Goal: Answer question/provide support

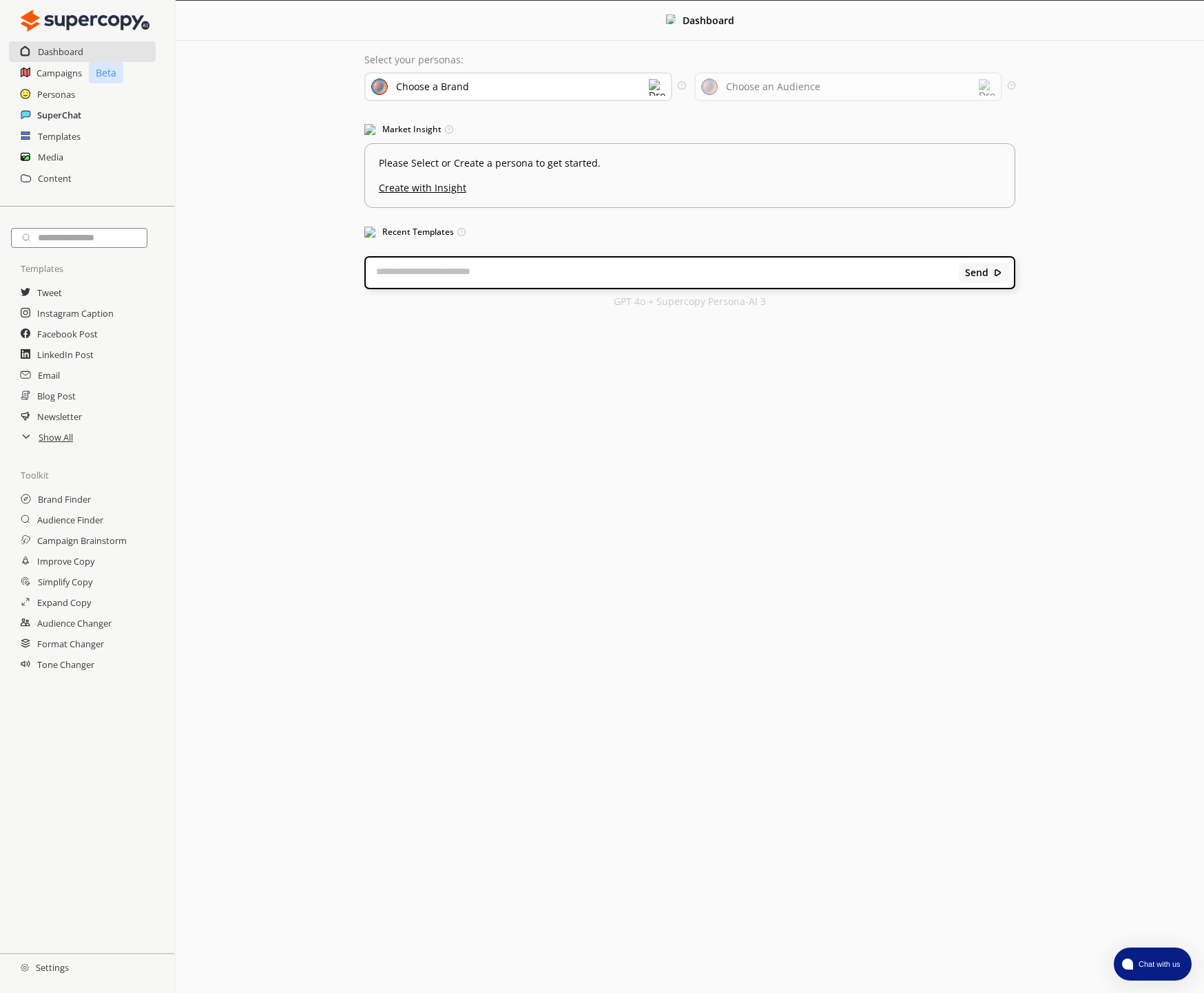
click at [59, 117] on h2 "SuperChat" at bounding box center [59, 114] width 44 height 20
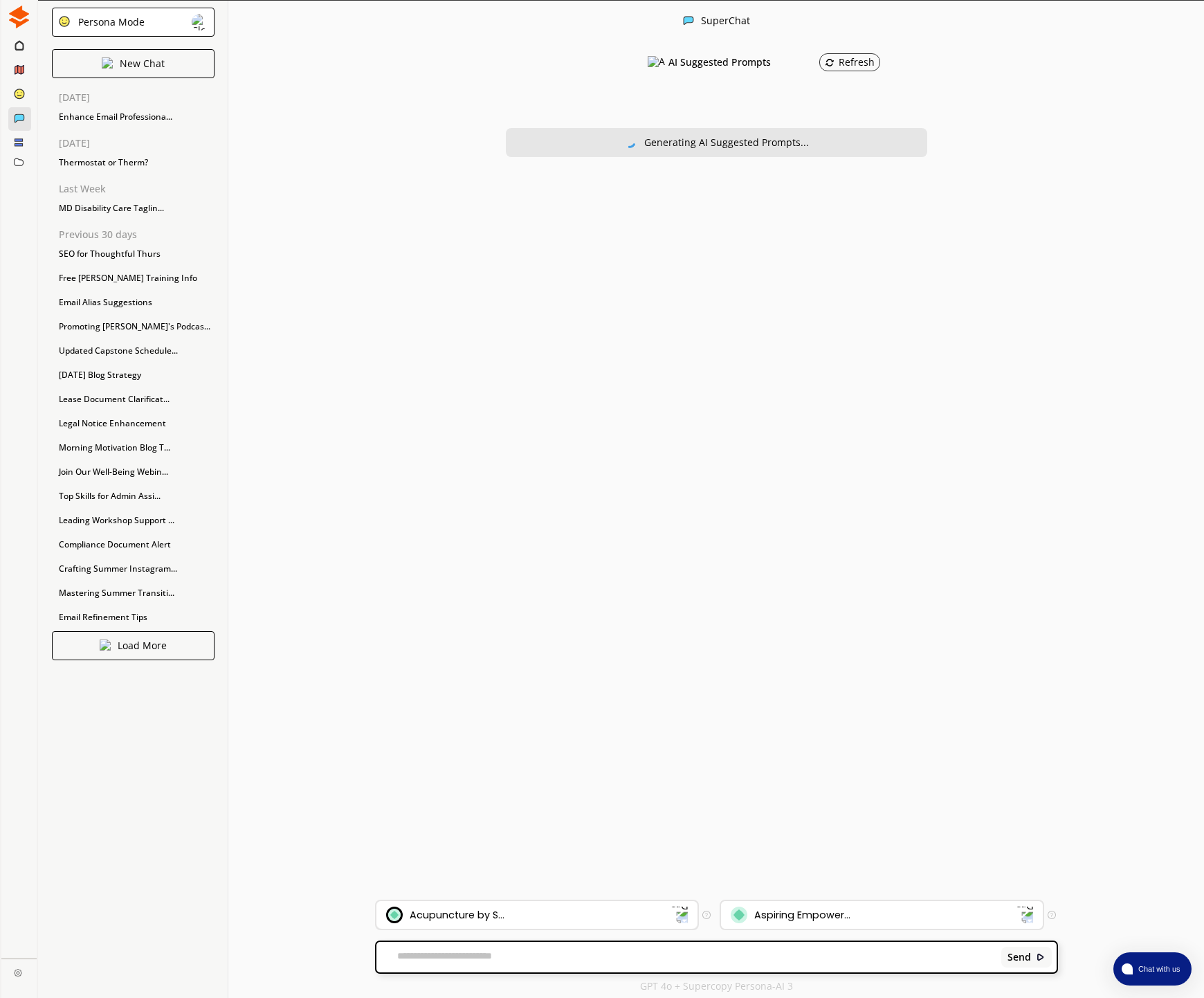
click at [557, 906] on div "Acupuncture by S..." at bounding box center [537, 915] width 321 height 27
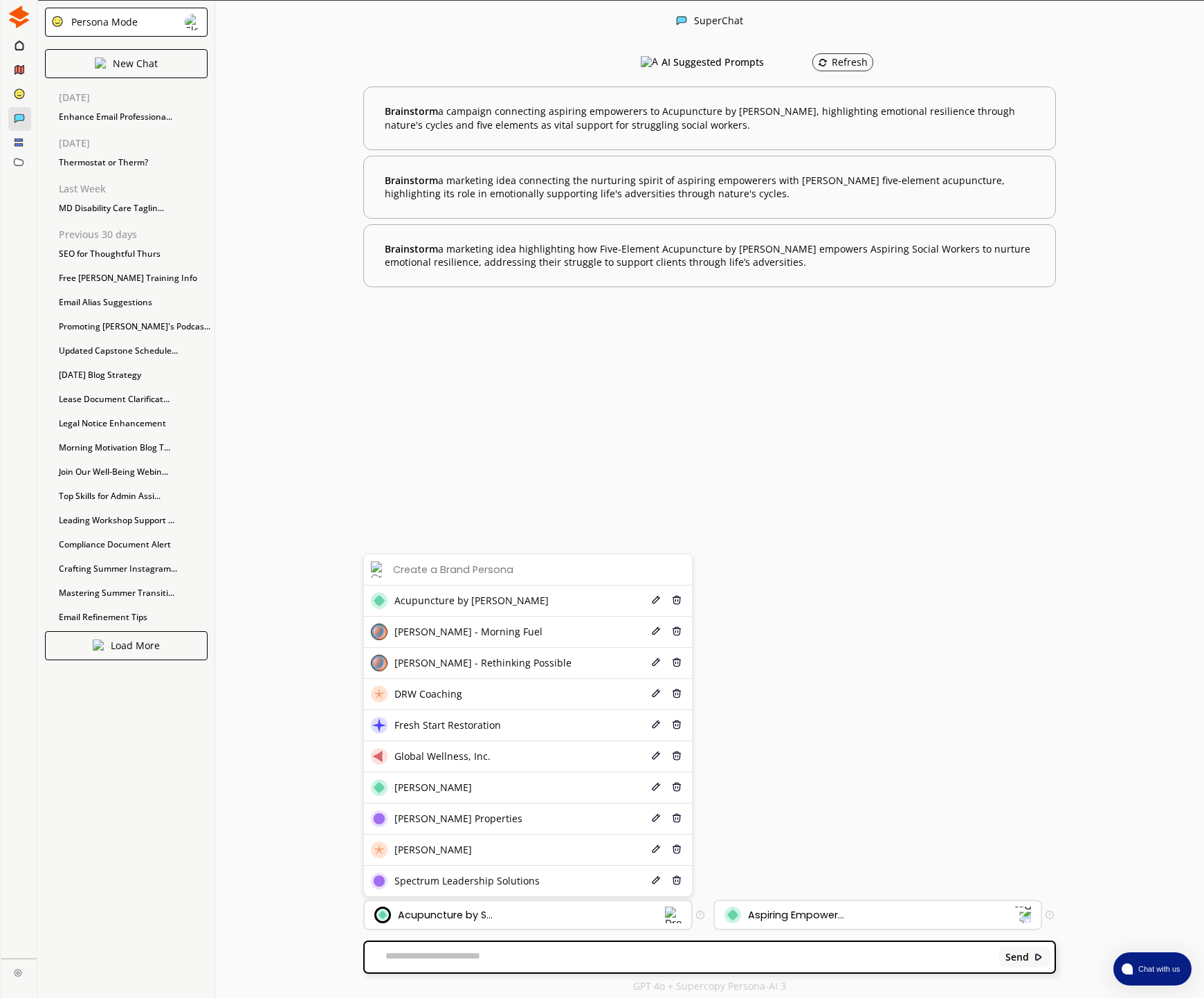
drag, startPoint x: 506, startPoint y: 884, endPoint x: 514, endPoint y: 888, distance: 8.9
click at [506, 884] on span "Spectrum Leadership Solutions" at bounding box center [467, 881] width 145 height 11
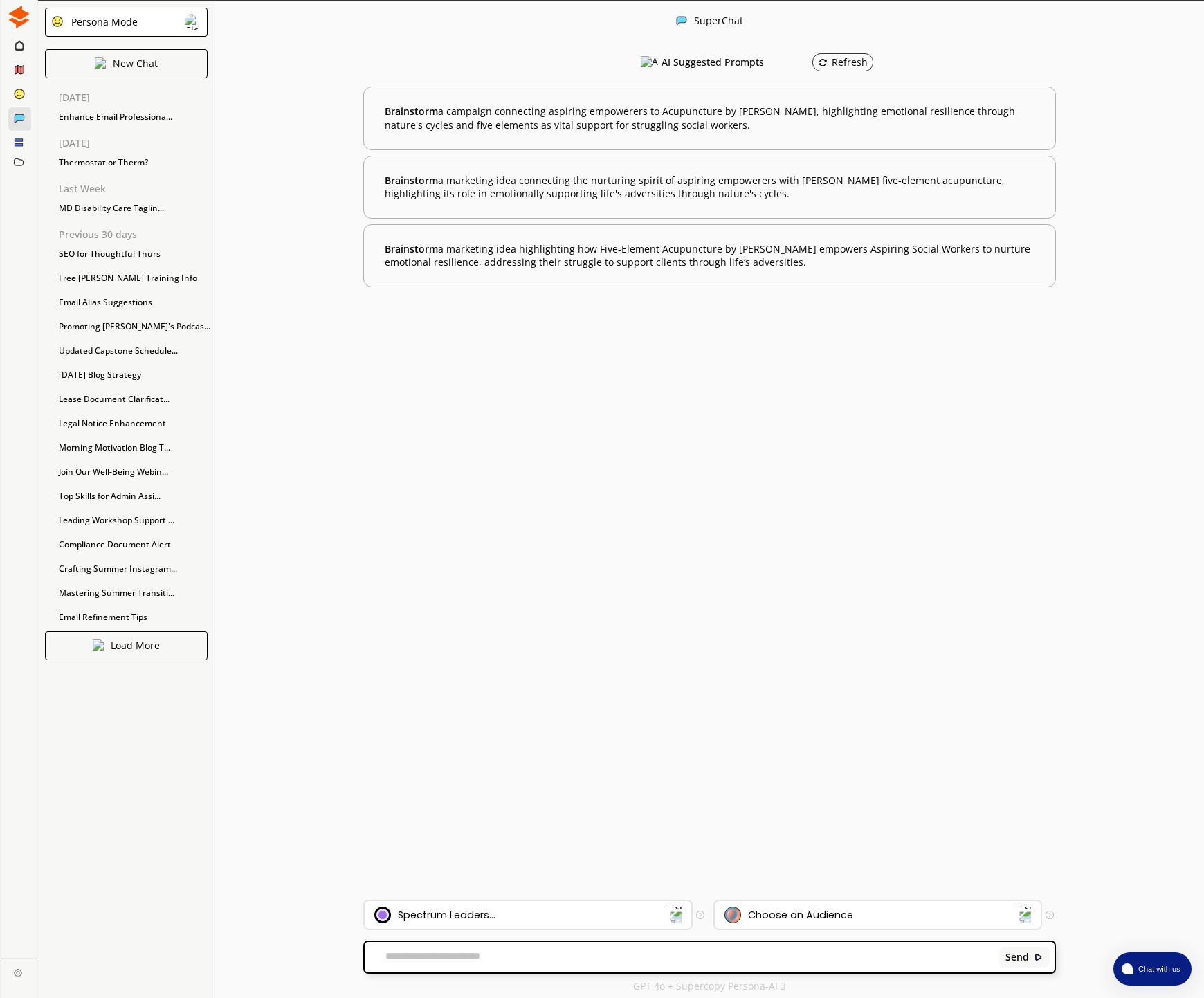
click at [468, 942] on div "Send" at bounding box center [709, 957] width 689 height 30
click at [474, 953] on textarea at bounding box center [679, 957] width 630 height 14
paste textarea "**********"
click at [479, 957] on textarea "**********" at bounding box center [679, 957] width 630 height 14
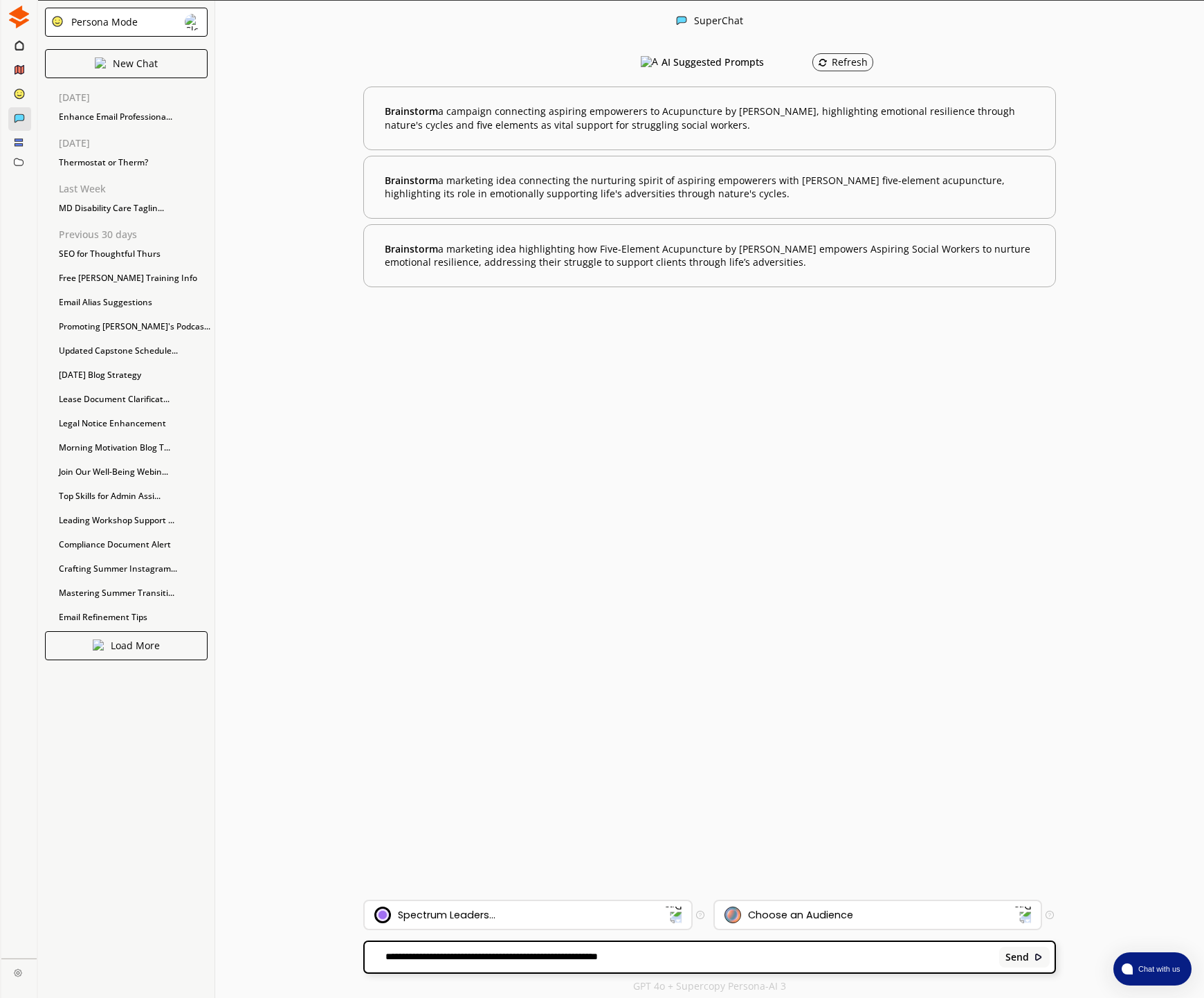
click at [675, 957] on textarea "**********" at bounding box center [679, 957] width 630 height 14
type textarea "**********"
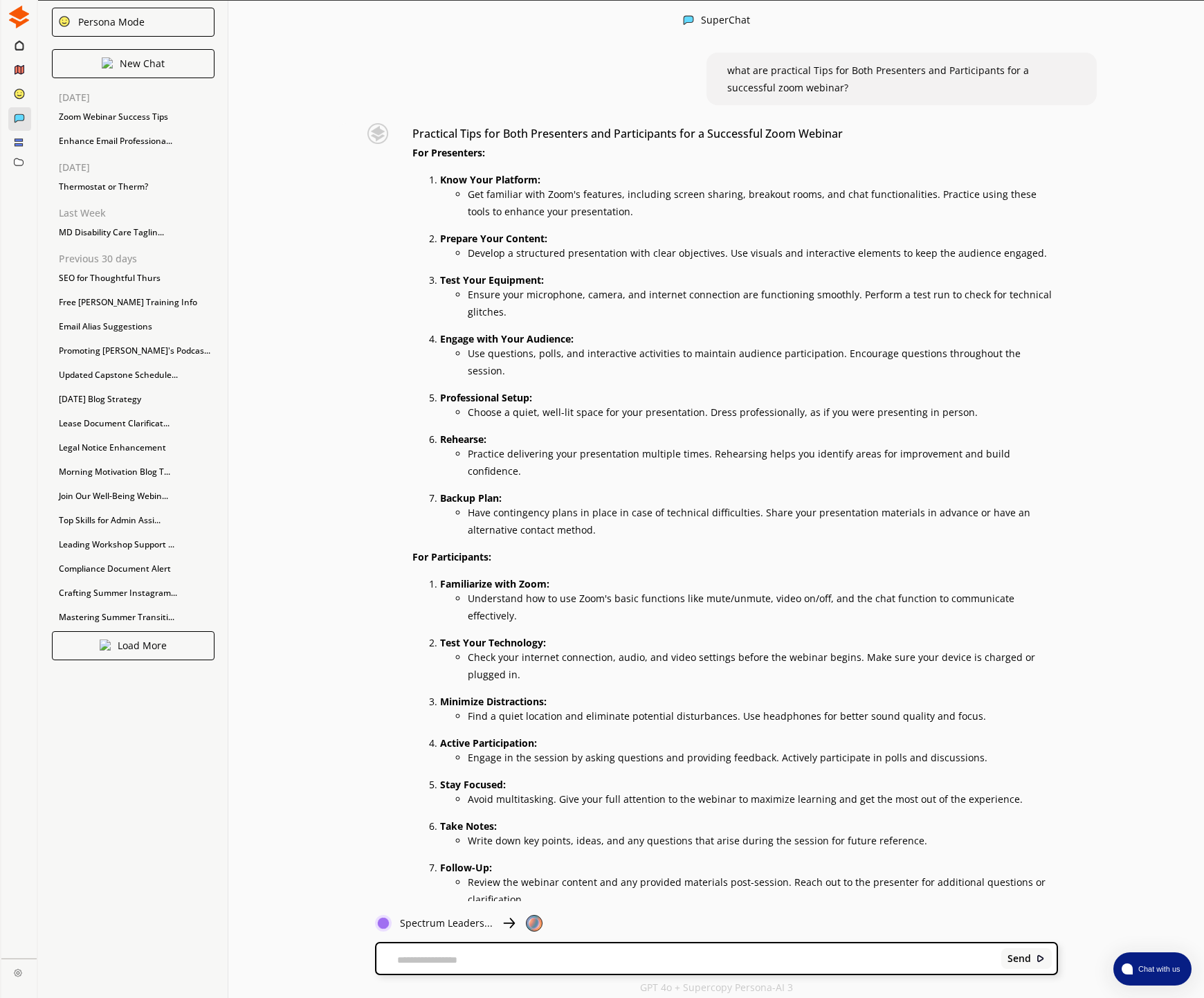
scroll to position [0, 1]
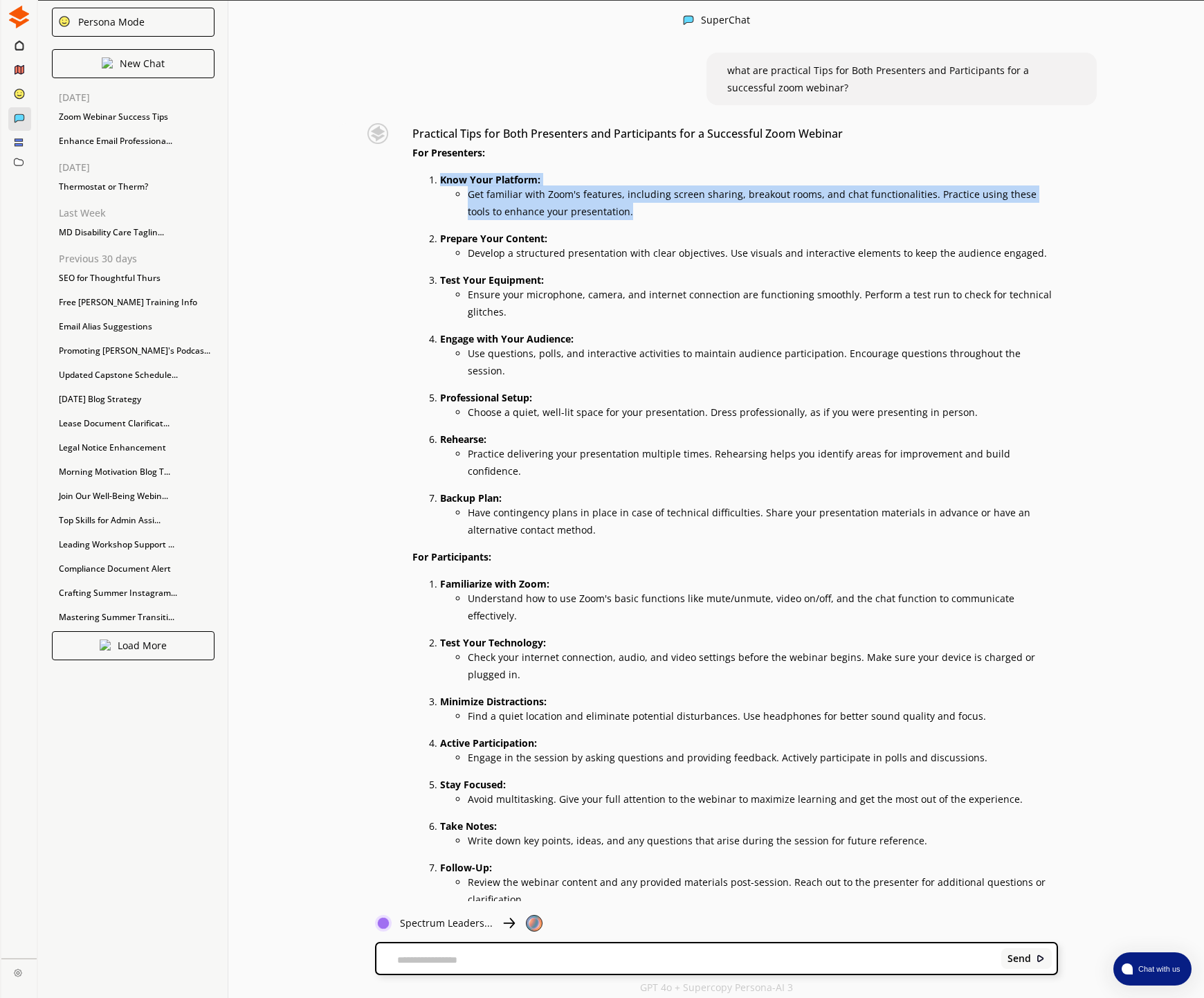
drag, startPoint x: 612, startPoint y: 216, endPoint x: 454, endPoint y: 186, distance: 160.8
click at [444, 184] on li "Know Your Platform: Get familiar with Zoom's features, including screen sharing…" at bounding box center [749, 195] width 617 height 49
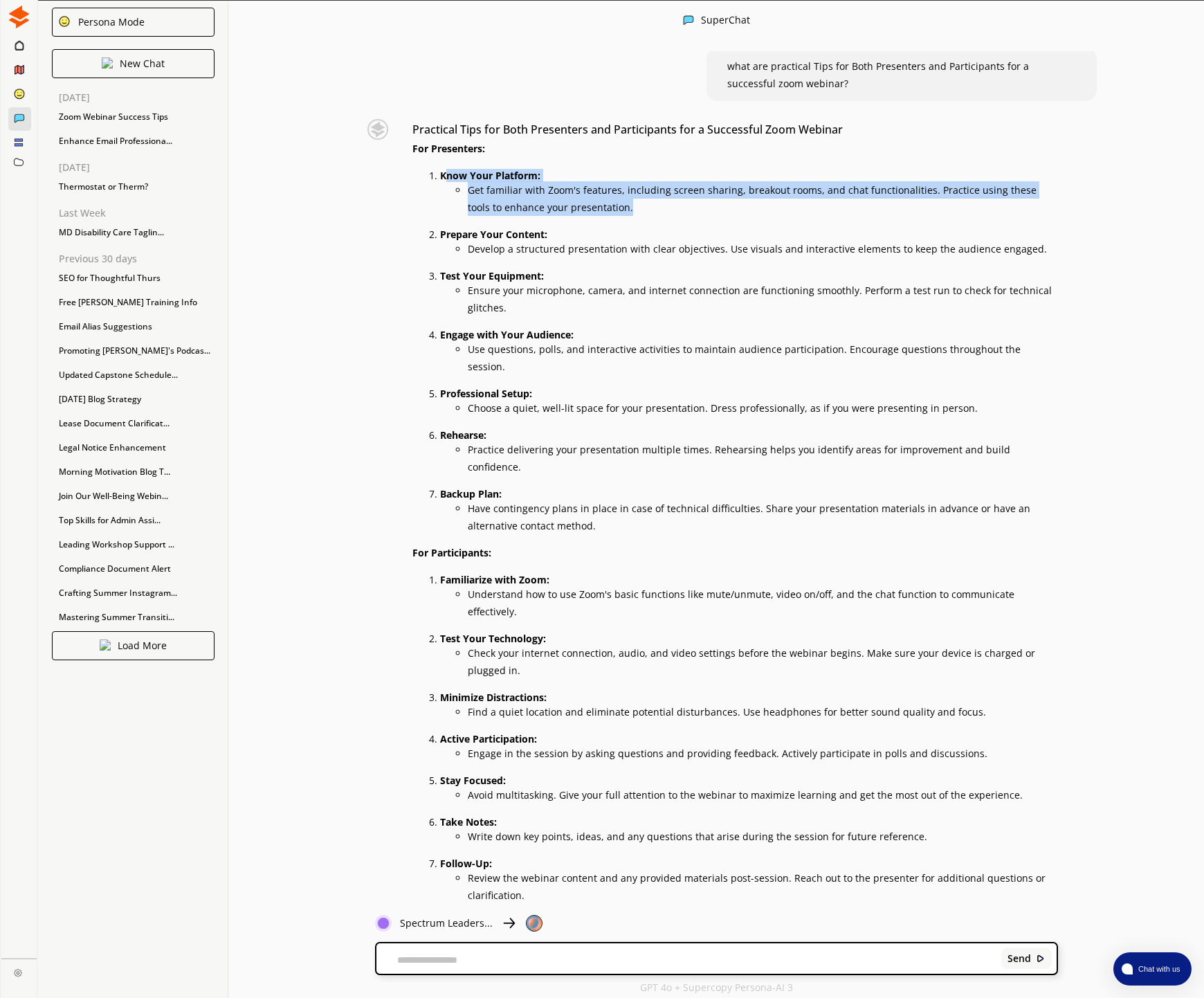
scroll to position [13, 0]
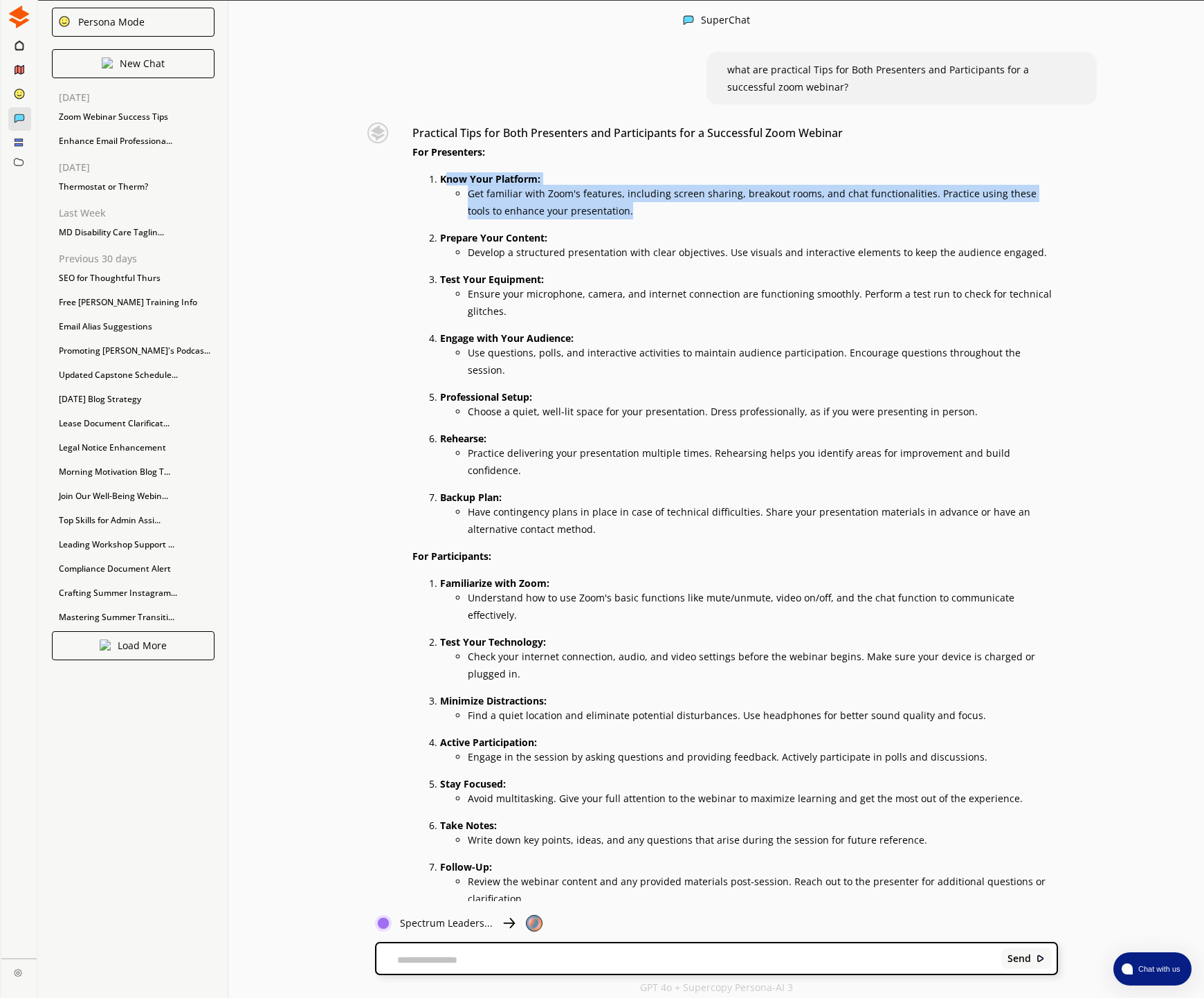
drag, startPoint x: 458, startPoint y: 186, endPoint x: 436, endPoint y: 181, distance: 22.6
click at [458, 185] on p "Know Your Platform:" at bounding box center [749, 179] width 617 height 11
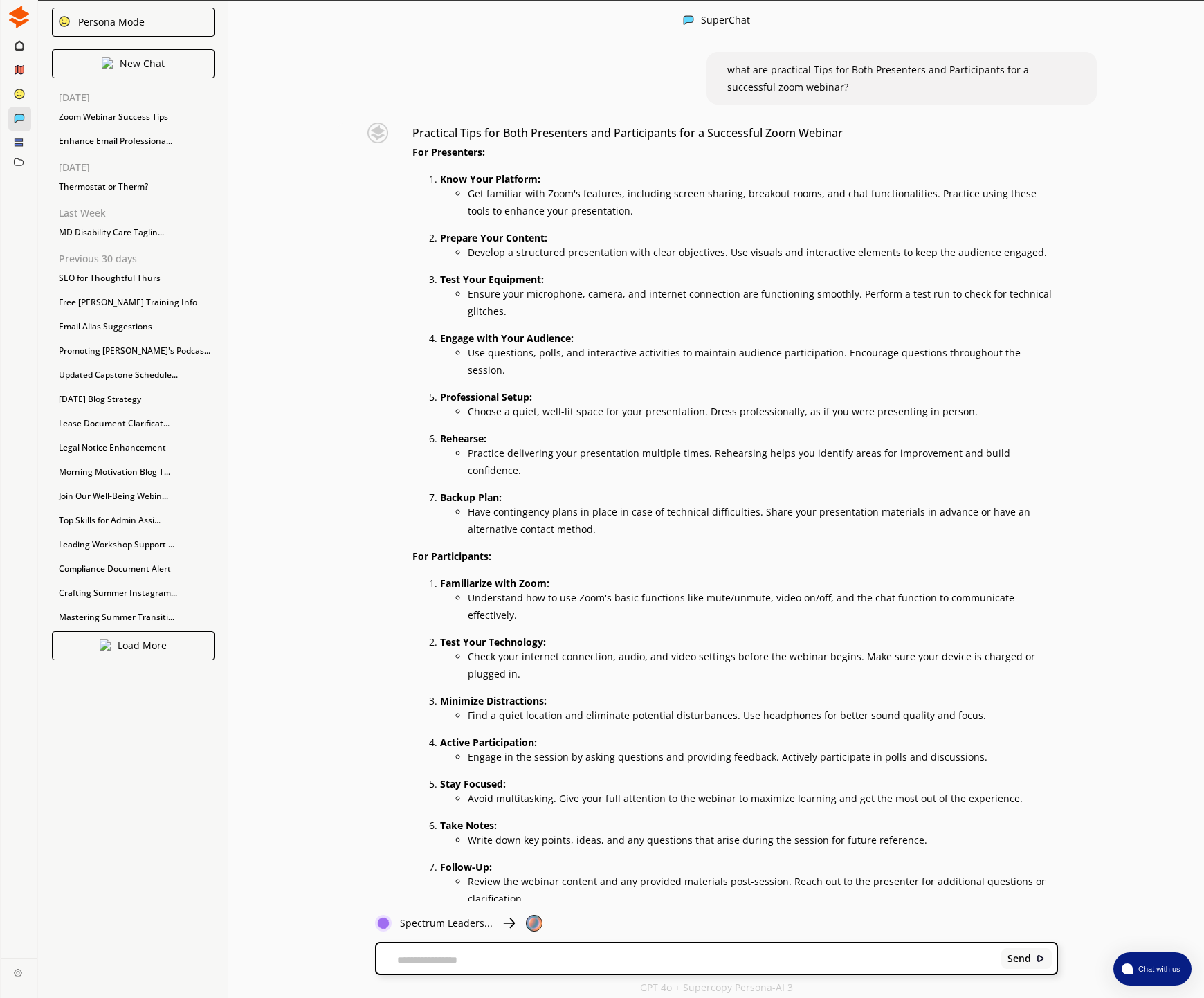
scroll to position [0, 1]
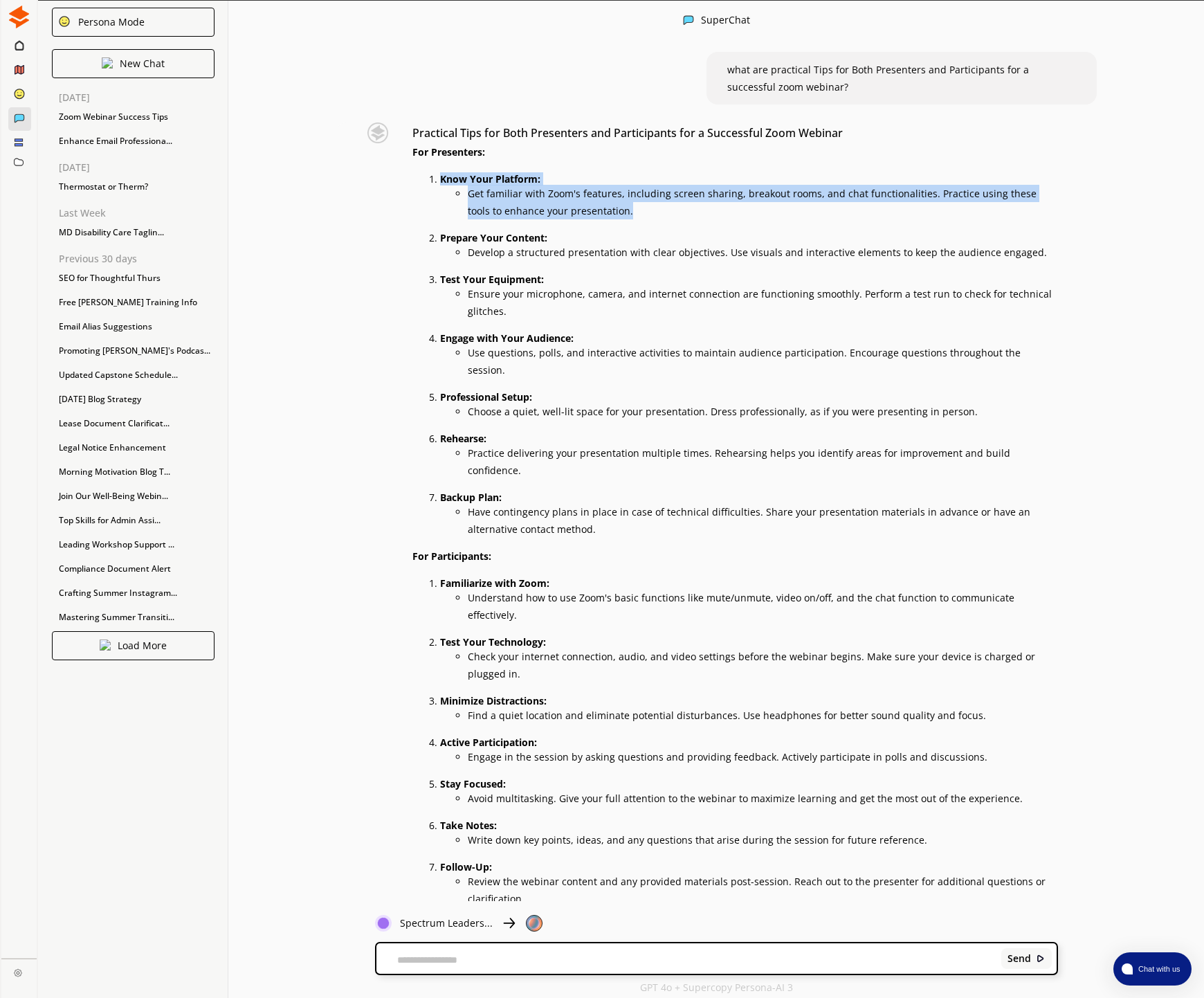
drag, startPoint x: 440, startPoint y: 178, endPoint x: 608, endPoint y: 215, distance: 172.0
click at [608, 215] on li "Know Your Platform: Get familiar with Zoom's features, including screen sharing…" at bounding box center [749, 194] width 617 height 49
copy li "Know Your Platform: Get familiar with Zoom's features, including screen sharing…"
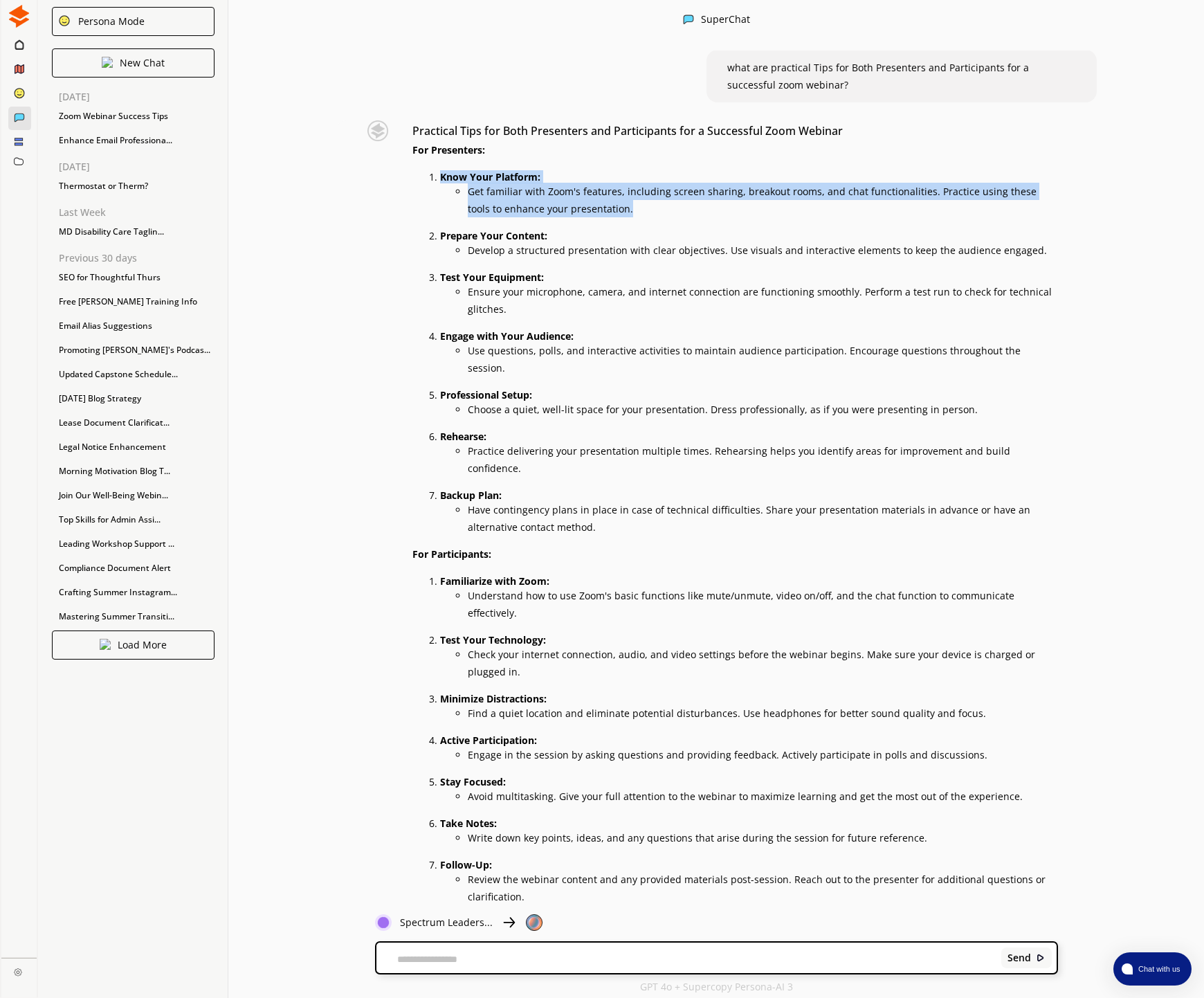
scroll to position [17, 0]
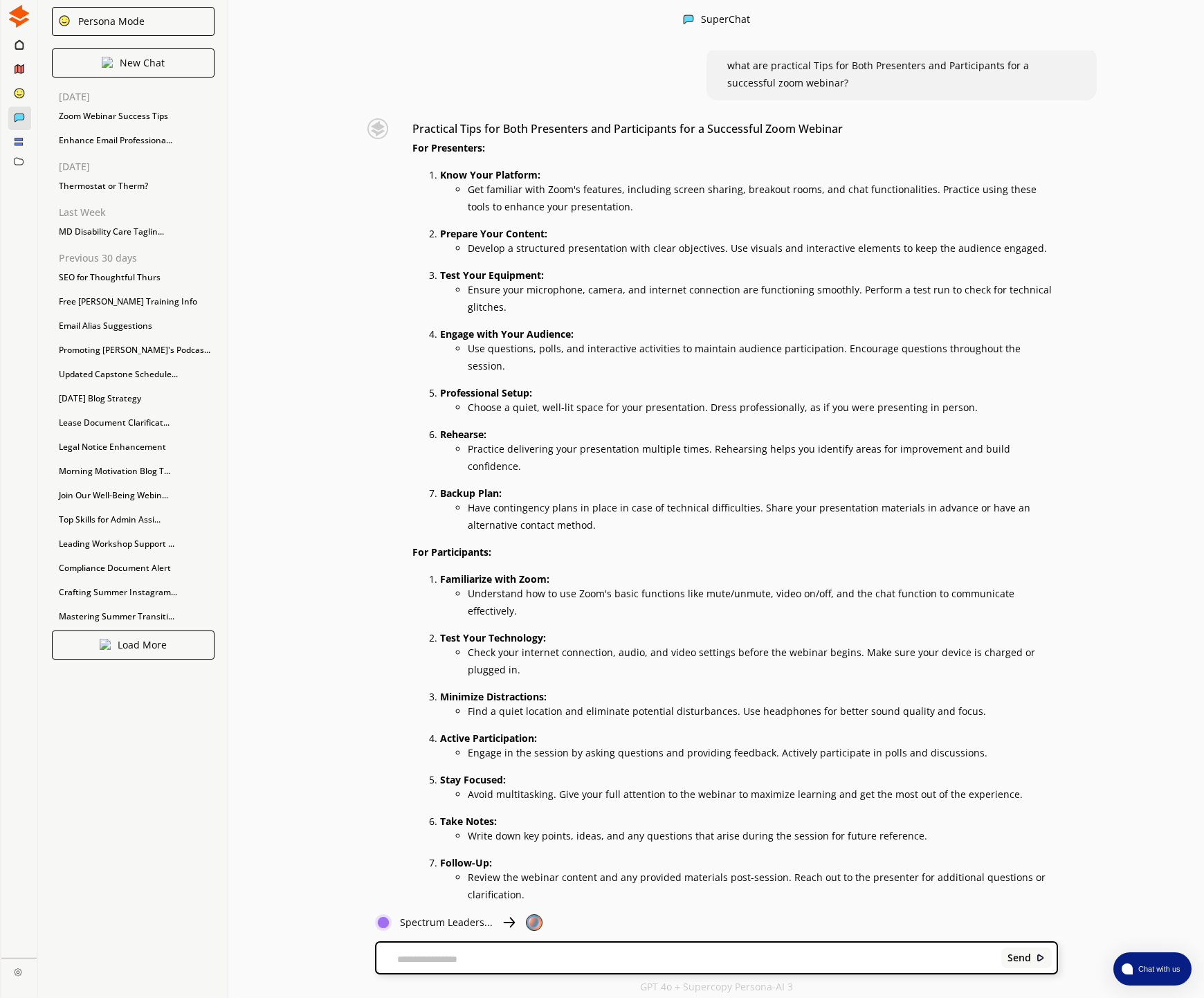
click at [1037, 253] on li "Develop a structured presentation with clear objectives. Use visuals and intera…" at bounding box center [762, 248] width 589 height 18
drag, startPoint x: 1037, startPoint y: 254, endPoint x: 442, endPoint y: 242, distance: 595.1
click at [442, 242] on li "Prepare Your Content: Develop a structured presentation with clear objectives. …" at bounding box center [749, 241] width 617 height 32
click at [605, 512] on li "Have contingency plans in place in case of technical difficulties. Share your p…" at bounding box center [762, 516] width 589 height 34
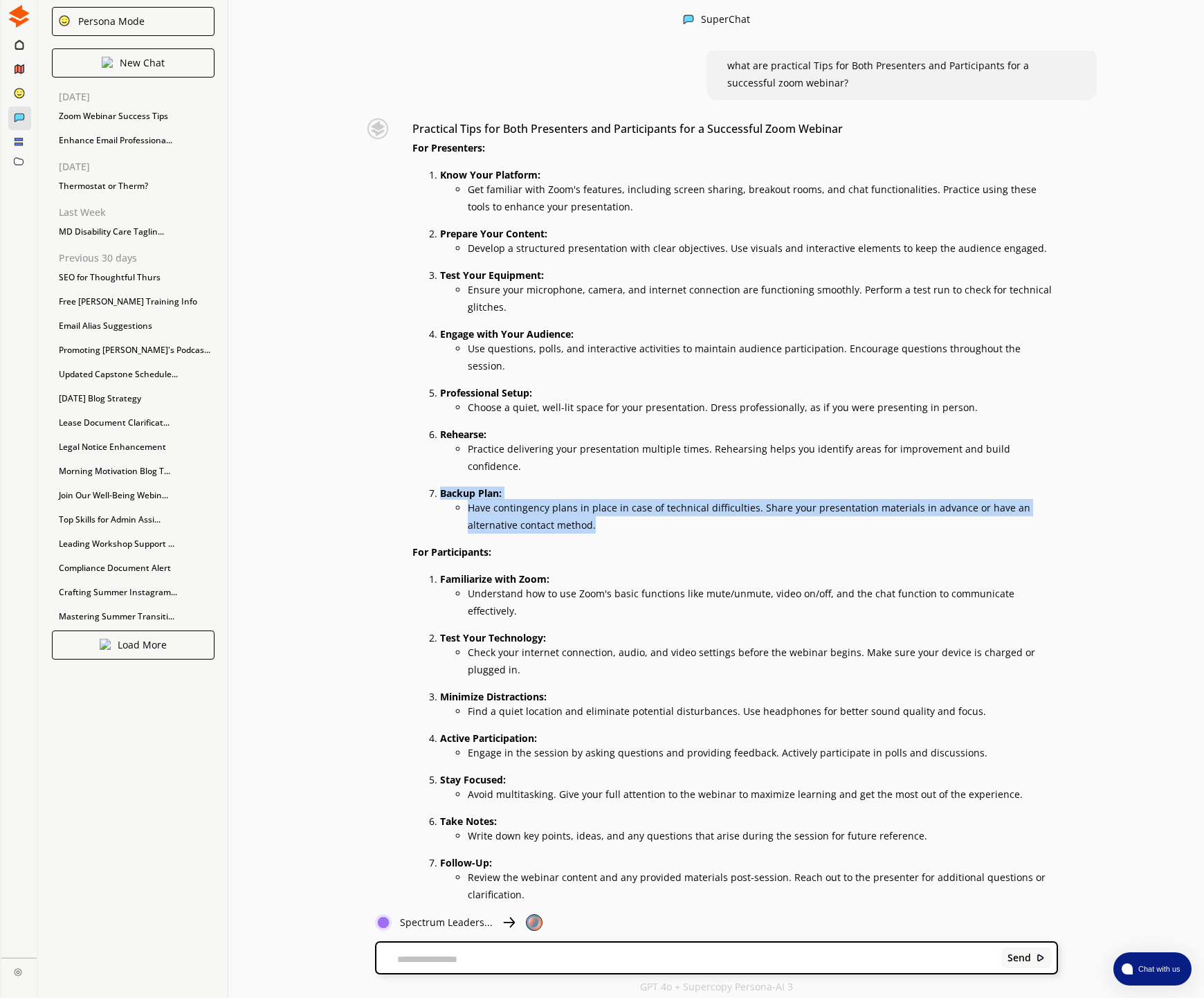
drag, startPoint x: 538, startPoint y: 502, endPoint x: 446, endPoint y: 479, distance: 94.8
click at [443, 485] on li "Backup Plan: Have contingency plans in place in case of technical difficulties.…" at bounding box center [749, 509] width 617 height 49
copy li "Backup Plan: Have contingency plans in place in case of technical difficulties.…"
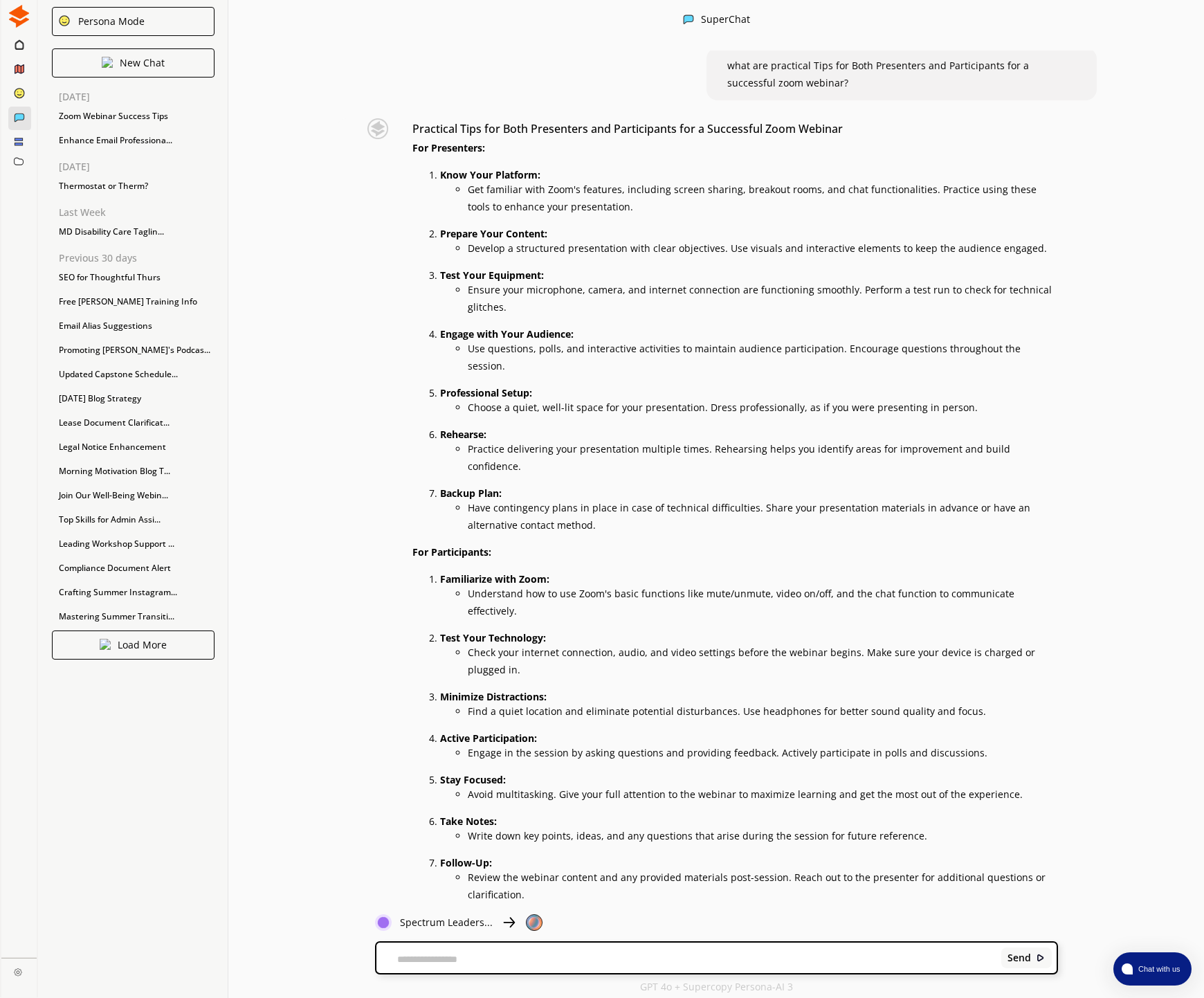
drag, startPoint x: 497, startPoint y: 766, endPoint x: 474, endPoint y: 763, distance: 23.2
click at [497, 771] on li "Stay Focused: Avoid multitasking. Give your full attention to the webinar to ma…" at bounding box center [749, 787] width 617 height 32
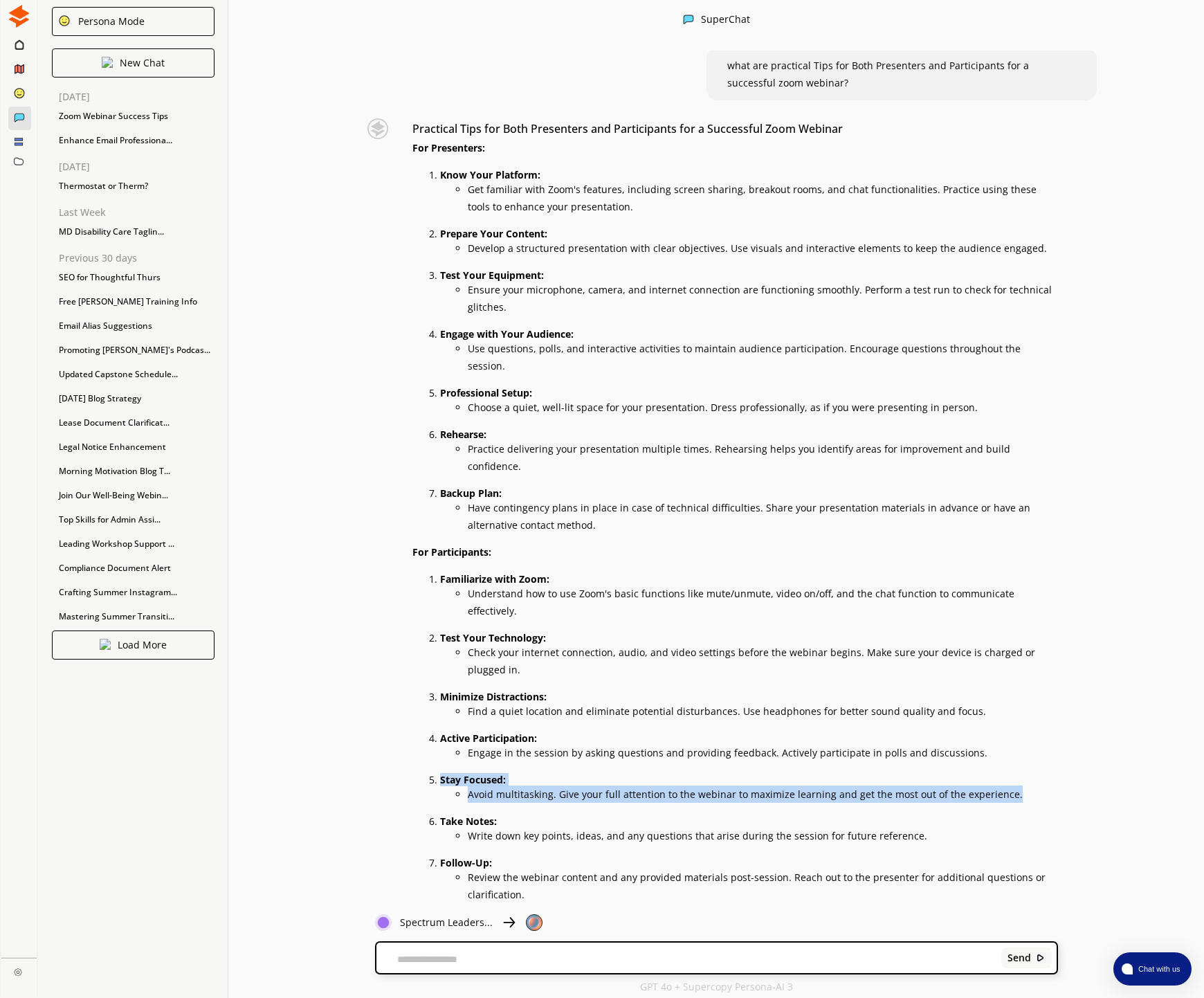
drag, startPoint x: 442, startPoint y: 758, endPoint x: 1012, endPoint y: 779, distance: 570.4
click at [1012, 779] on li "Stay Focused: Avoid multitasking. Give your full attention to the webinar to ma…" at bounding box center [749, 787] width 617 height 32
copy li "Stay Focused: Avoid multitasking. Give your full attention to the webinar to ma…"
